Goal: Task Accomplishment & Management: Manage account settings

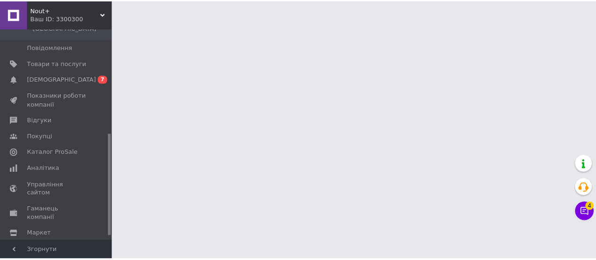
scroll to position [226, 0]
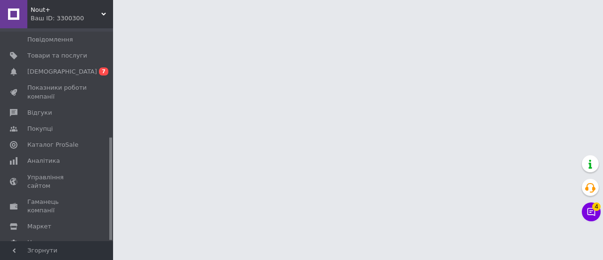
drag, startPoint x: 110, startPoint y: 101, endPoint x: 110, endPoint y: 234, distance: 132.3
click at [110, 234] on div at bounding box center [110, 189] width 3 height 102
click at [41, 197] on span "Гаманець компанії" at bounding box center [57, 205] width 60 height 17
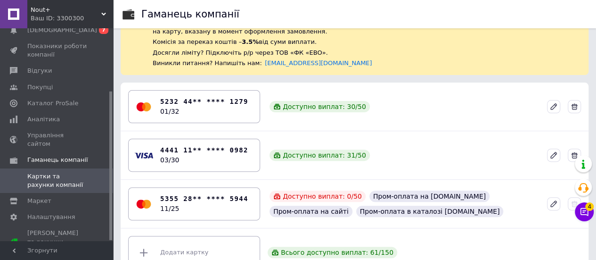
scroll to position [95, 0]
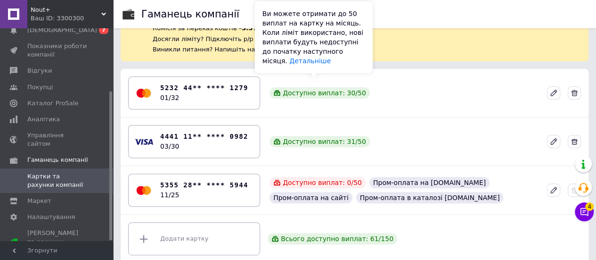
click at [328, 89] on div "Доступно виплат: 30 / 50" at bounding box center [319, 92] width 100 height 11
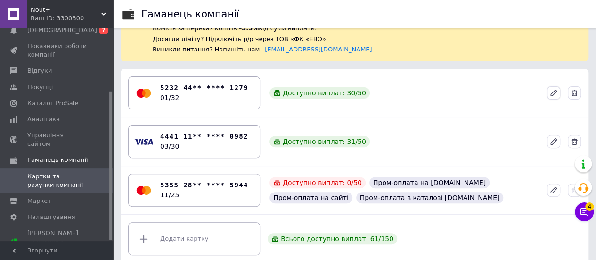
click at [554, 90] on icon at bounding box center [554, 93] width 6 height 6
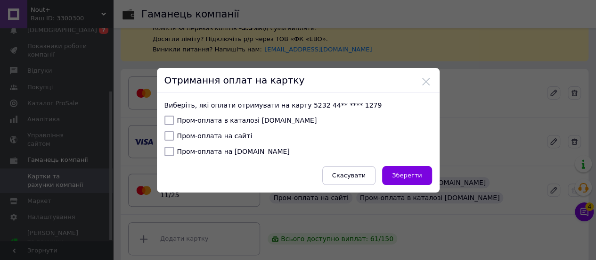
click at [188, 120] on label "Пром-оплата в каталозі [DOMAIN_NAME]" at bounding box center [240, 119] width 153 height 9
click at [174, 120] on input "Пром-оплата в каталозі [DOMAIN_NAME]" at bounding box center [168, 119] width 9 height 9
checkbox input "true"
click at [188, 138] on label "Пром-оплата на сайті" at bounding box center [208, 135] width 88 height 9
click at [174, 138] on input "Пром-оплата на сайті" at bounding box center [168, 135] width 9 height 9
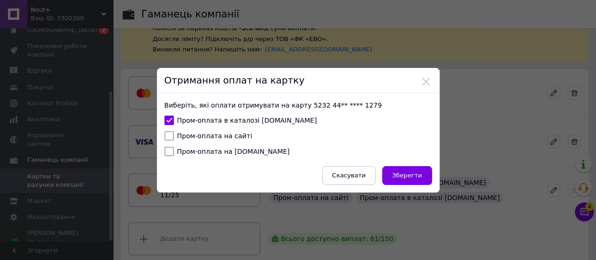
checkbox input "true"
click at [194, 152] on label "Пром-оплата на [DOMAIN_NAME]" at bounding box center [226, 150] width 125 height 9
click at [174, 152] on input "Пром-оплата на [DOMAIN_NAME]" at bounding box center [168, 150] width 9 height 9
checkbox input "true"
click at [397, 175] on span "Зберегти" at bounding box center [407, 174] width 30 height 7
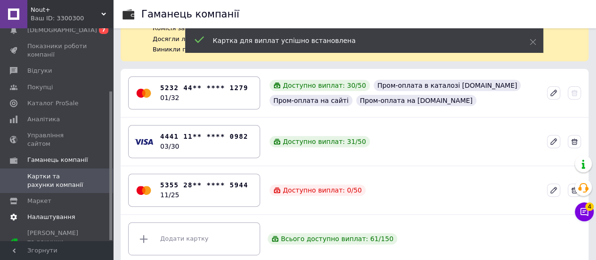
click at [43, 212] on span "Налаштування" at bounding box center [51, 216] width 48 height 8
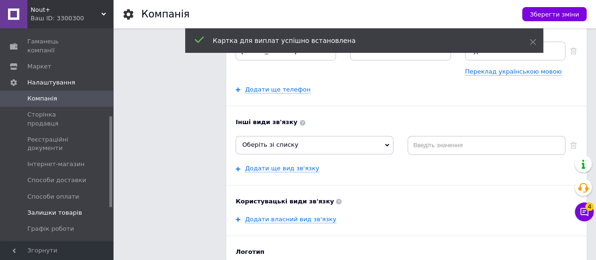
scroll to position [209, 0]
drag, startPoint x: 109, startPoint y: 131, endPoint x: 112, endPoint y: 182, distance: 50.5
click at [112, 182] on div "Головна Замовлення та повідомлення 0 0 Товари та послуги Сповіщення 0 7 Показни…" at bounding box center [56, 134] width 113 height 212
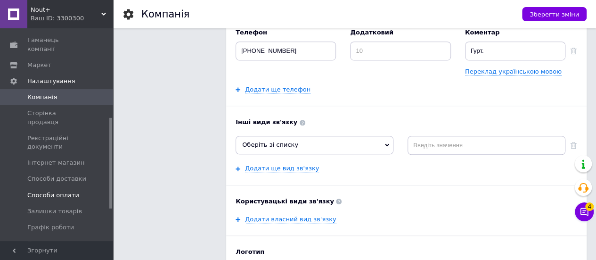
click at [60, 191] on span "Способи оплати" at bounding box center [53, 195] width 52 height 8
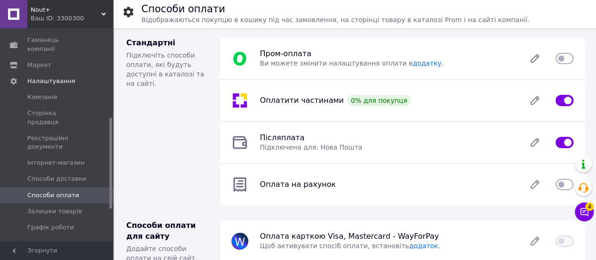
click at [566, 59] on input "checkbox" at bounding box center [564, 58] width 18 height 9
checkbox input "true"
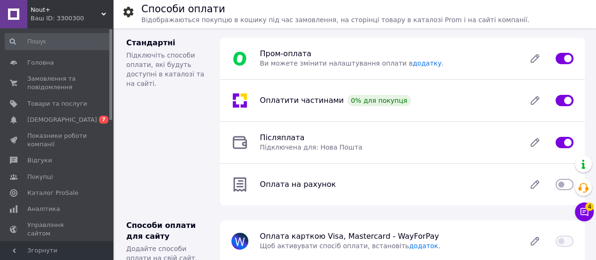
drag, startPoint x: 111, startPoint y: 132, endPoint x: 111, endPoint y: 24, distance: 107.9
click at [111, 24] on div "Nout+ Ваш ID: 3300300 Сайт Nout+ Кабінет покупця Перевірити стан системи Сторін…" at bounding box center [56, 130] width 113 height 260
click at [47, 81] on span "Замовлення та повідомлення" at bounding box center [57, 82] width 60 height 17
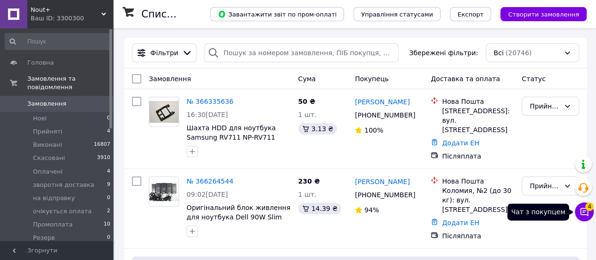
click at [589, 214] on button "Чат з покупцем 4" at bounding box center [584, 211] width 19 height 19
